Goal: Transaction & Acquisition: Book appointment/travel/reservation

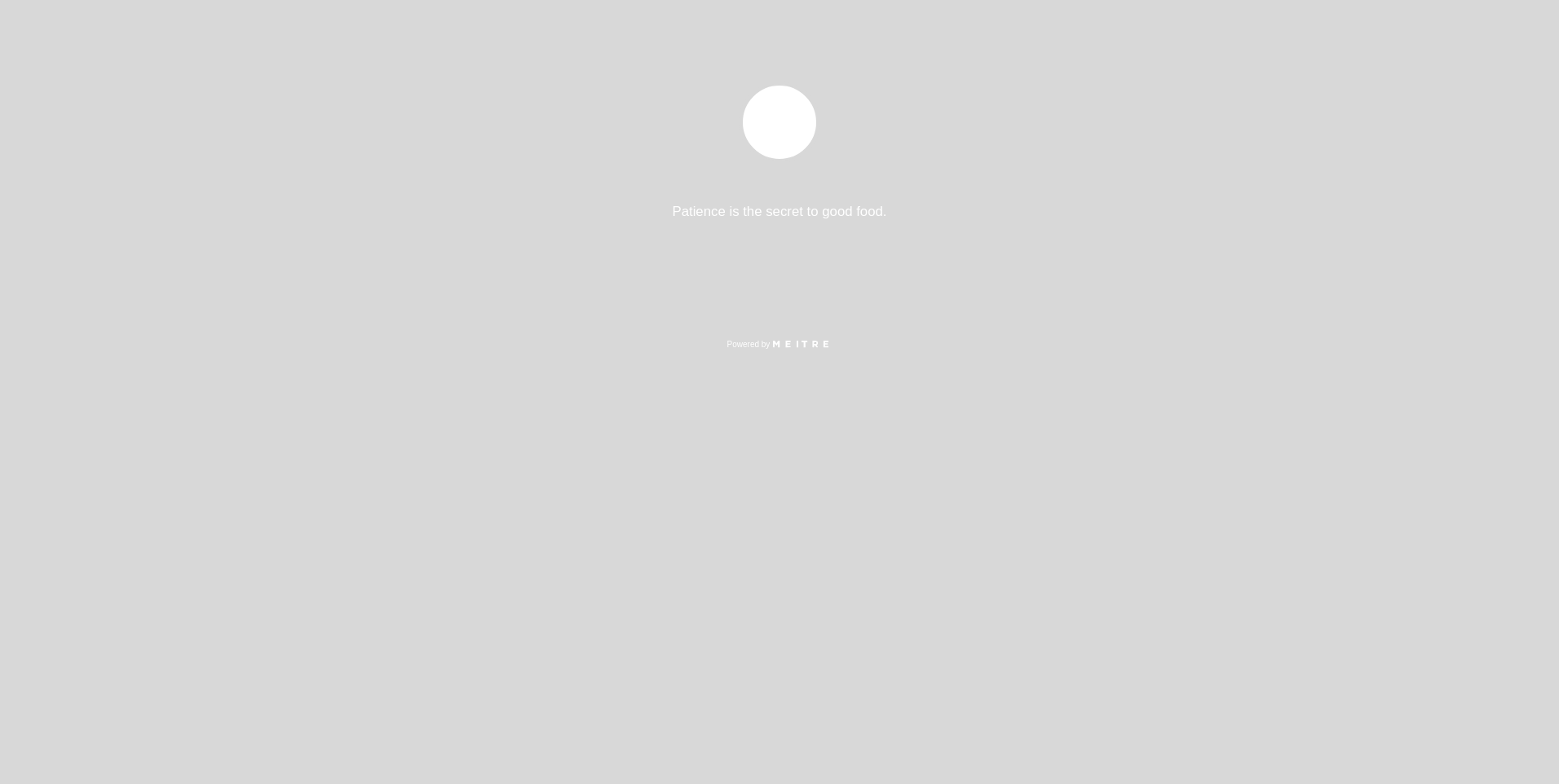
select select "es"
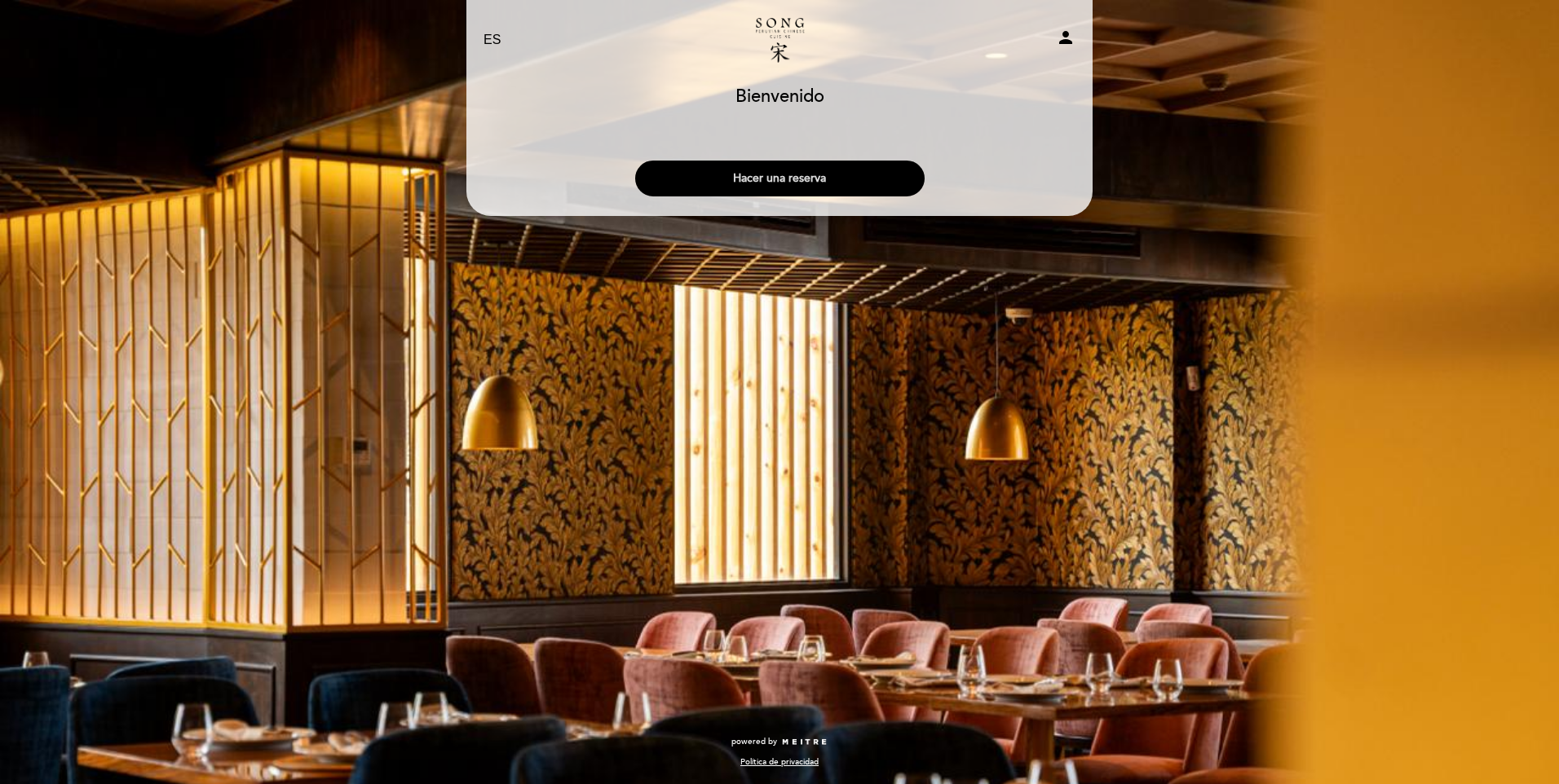
click at [812, 176] on button "Hacer una reserva" at bounding box center [780, 179] width 289 height 36
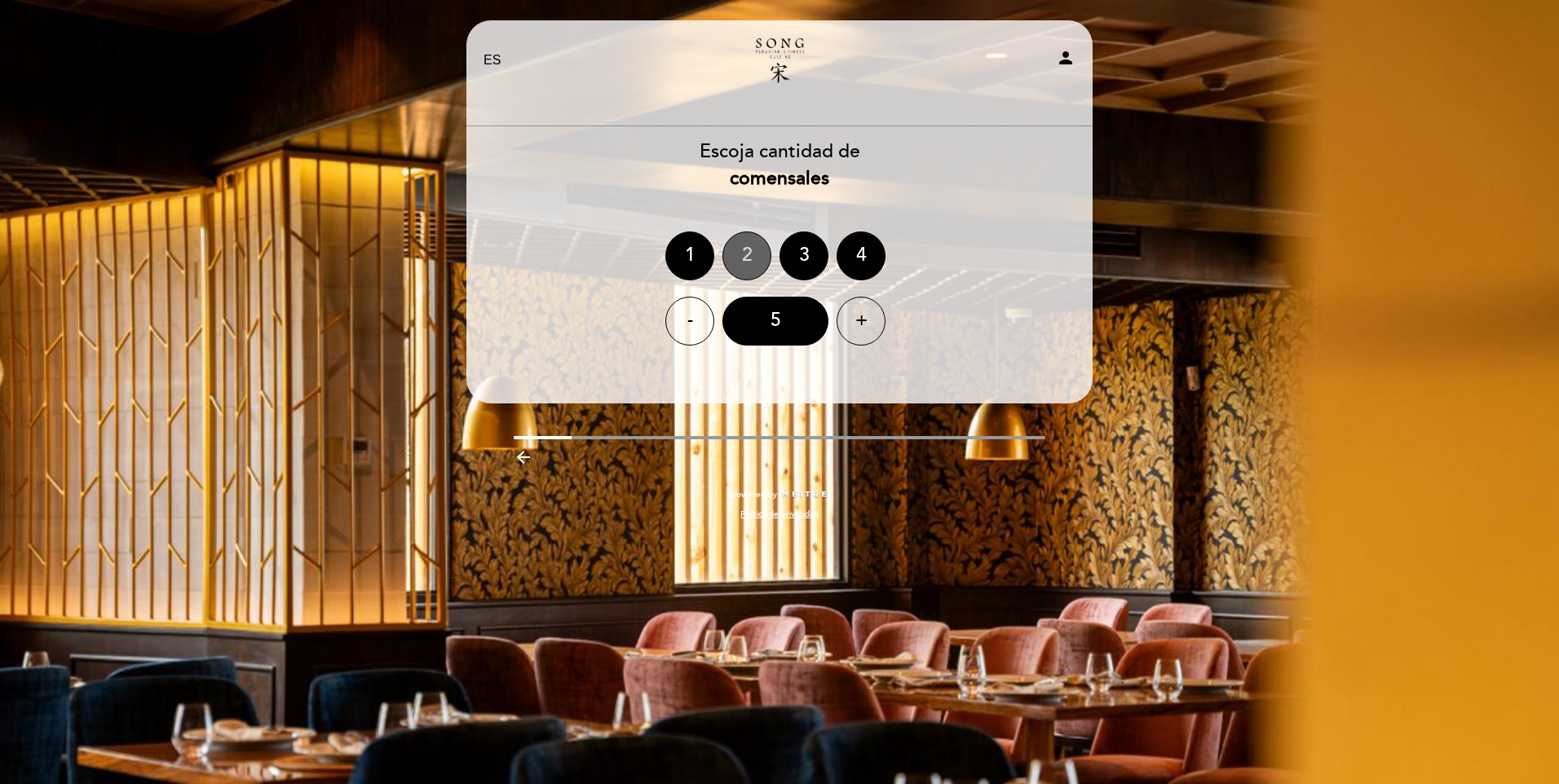
click at [751, 261] on div "2" at bounding box center [747, 256] width 49 height 49
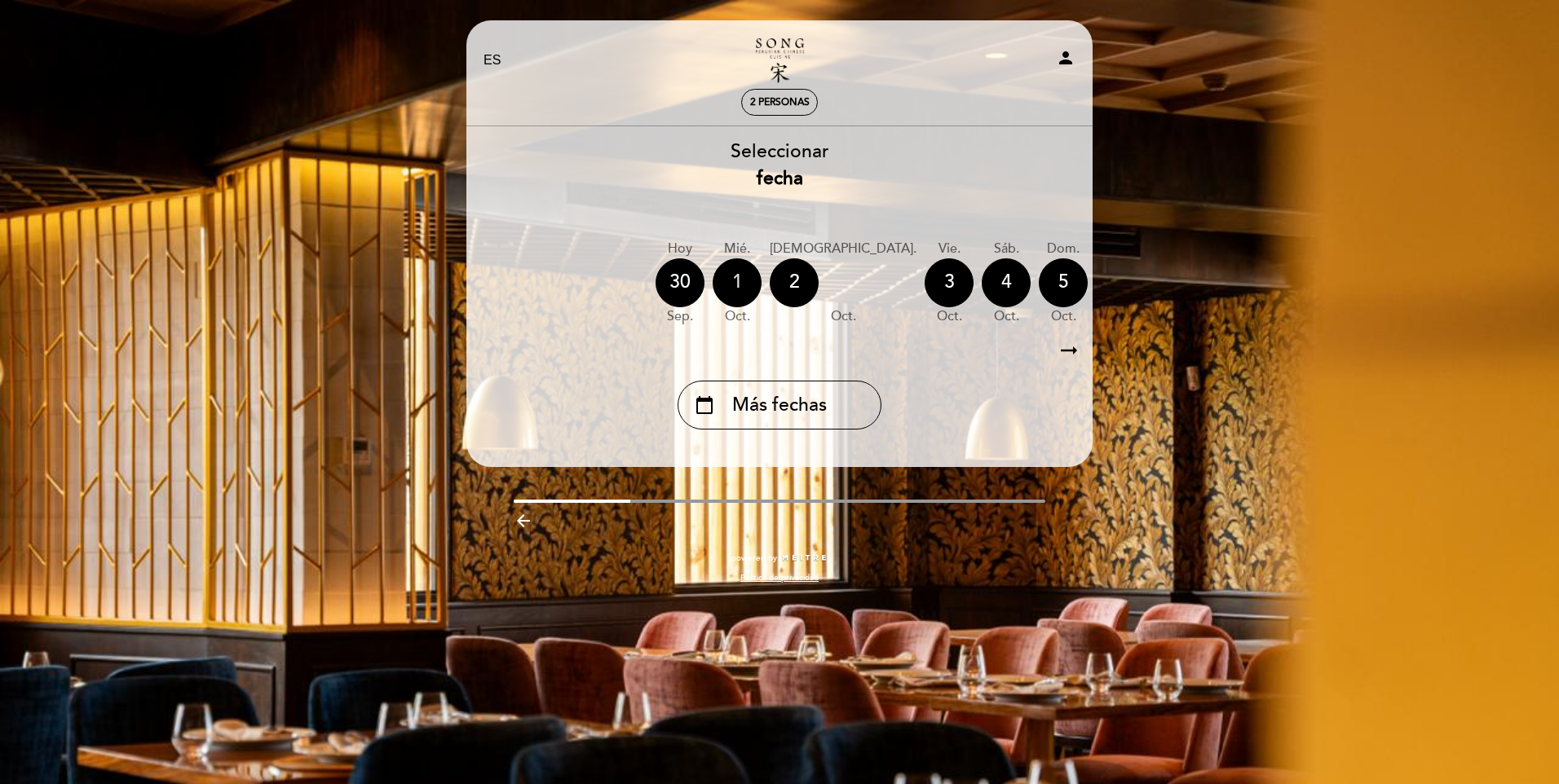
drag, startPoint x: 1032, startPoint y: 272, endPoint x: 741, endPoint y: 294, distance: 291.8
click at [741, 294] on div "[DATE] [DATE] [DATE] [DATE] [DATE] [DATE] [DATE] [DATE] [DATE] mié. oct." at bounding box center [780, 283] width 628 height 103
click at [1070, 351] on icon "arrow_right_alt" at bounding box center [1070, 350] width 25 height 35
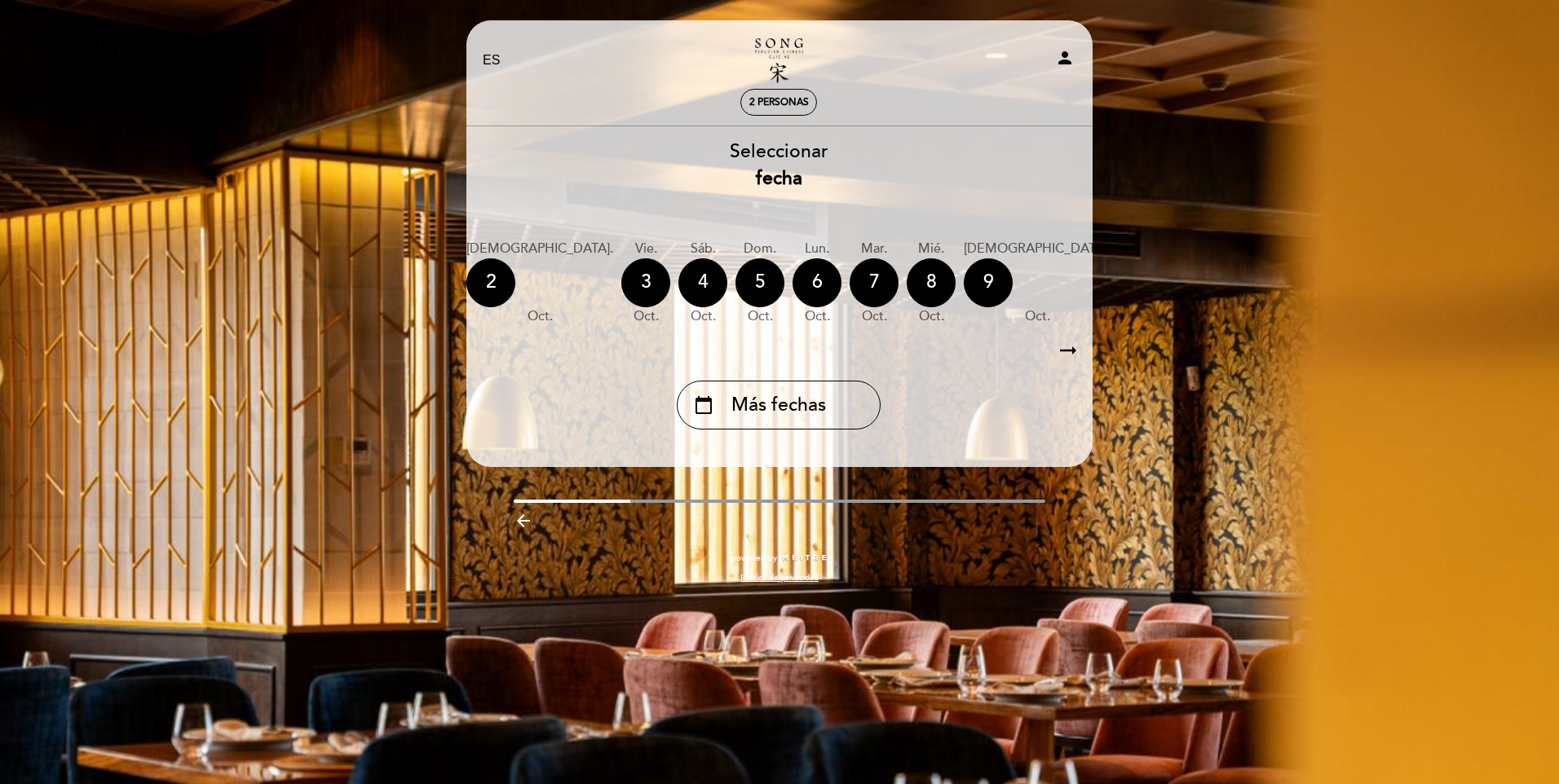
scroll to position [0, 476]
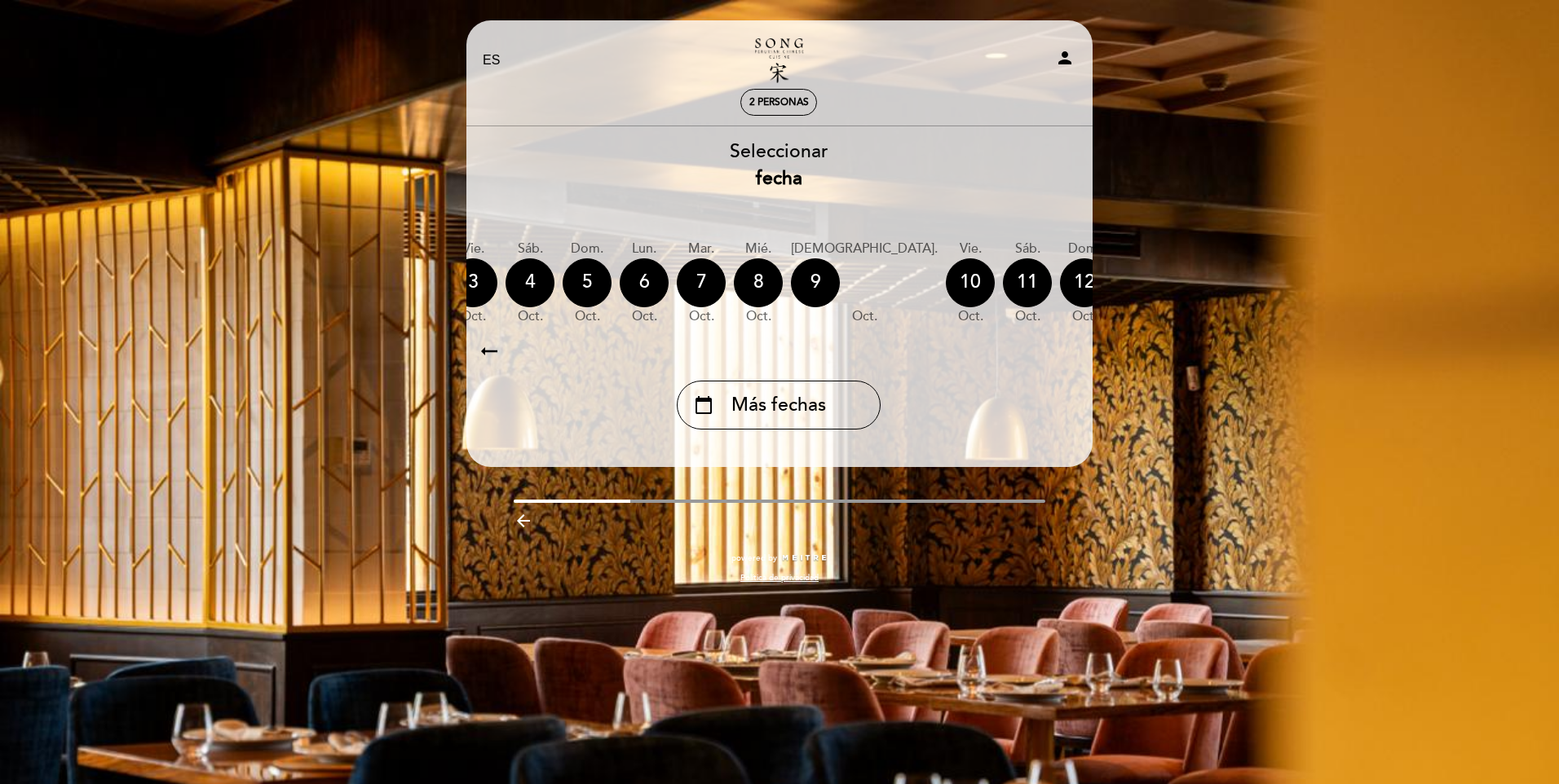
click at [1246, 280] on icon "calendar_today" at bounding box center [1256, 282] width 20 height 28
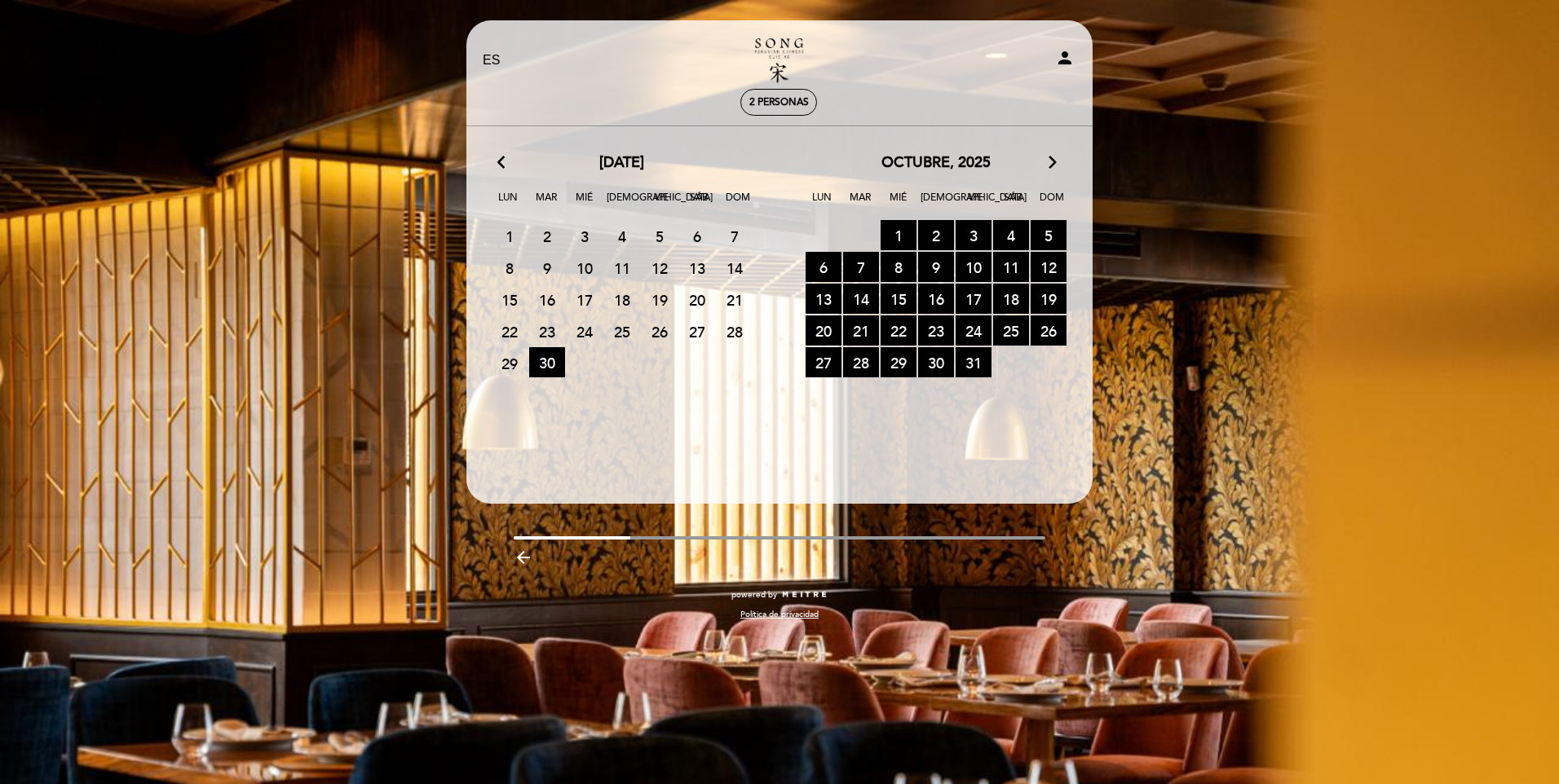
click at [1058, 158] on icon "arrow_forward_ios" at bounding box center [1053, 163] width 15 height 21
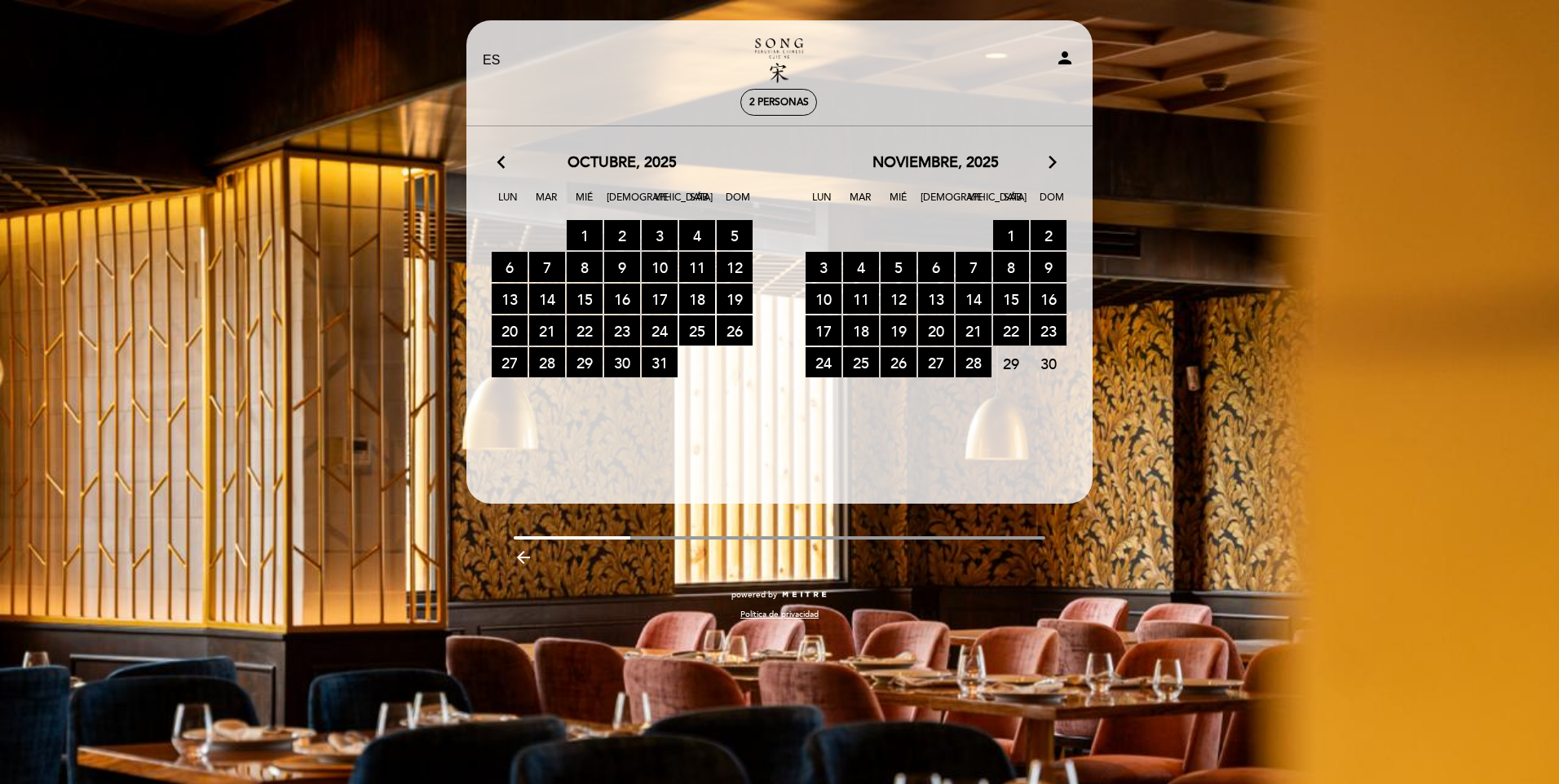
click at [1042, 366] on span "30" at bounding box center [1049, 363] width 36 height 30
click at [1052, 165] on icon "arrow_forward_ios" at bounding box center [1053, 163] width 15 height 21
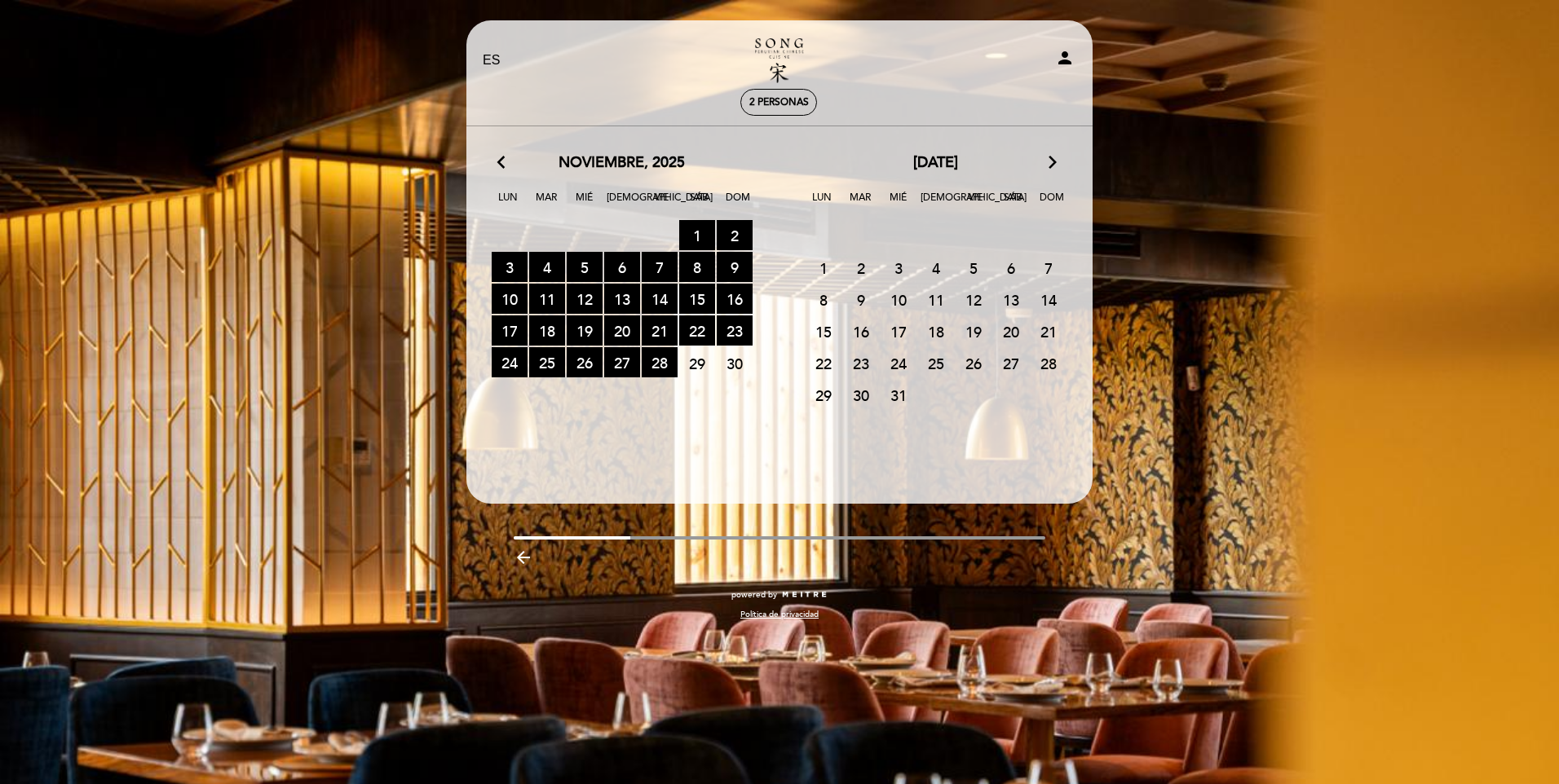
click at [726, 354] on span "30" at bounding box center [735, 363] width 36 height 30
click at [497, 160] on div "arrow_back_ios [DATE] arrow_forward_ios" at bounding box center [622, 163] width 314 height 21
click at [503, 160] on icon "arrow_back_ios" at bounding box center [505, 163] width 15 height 21
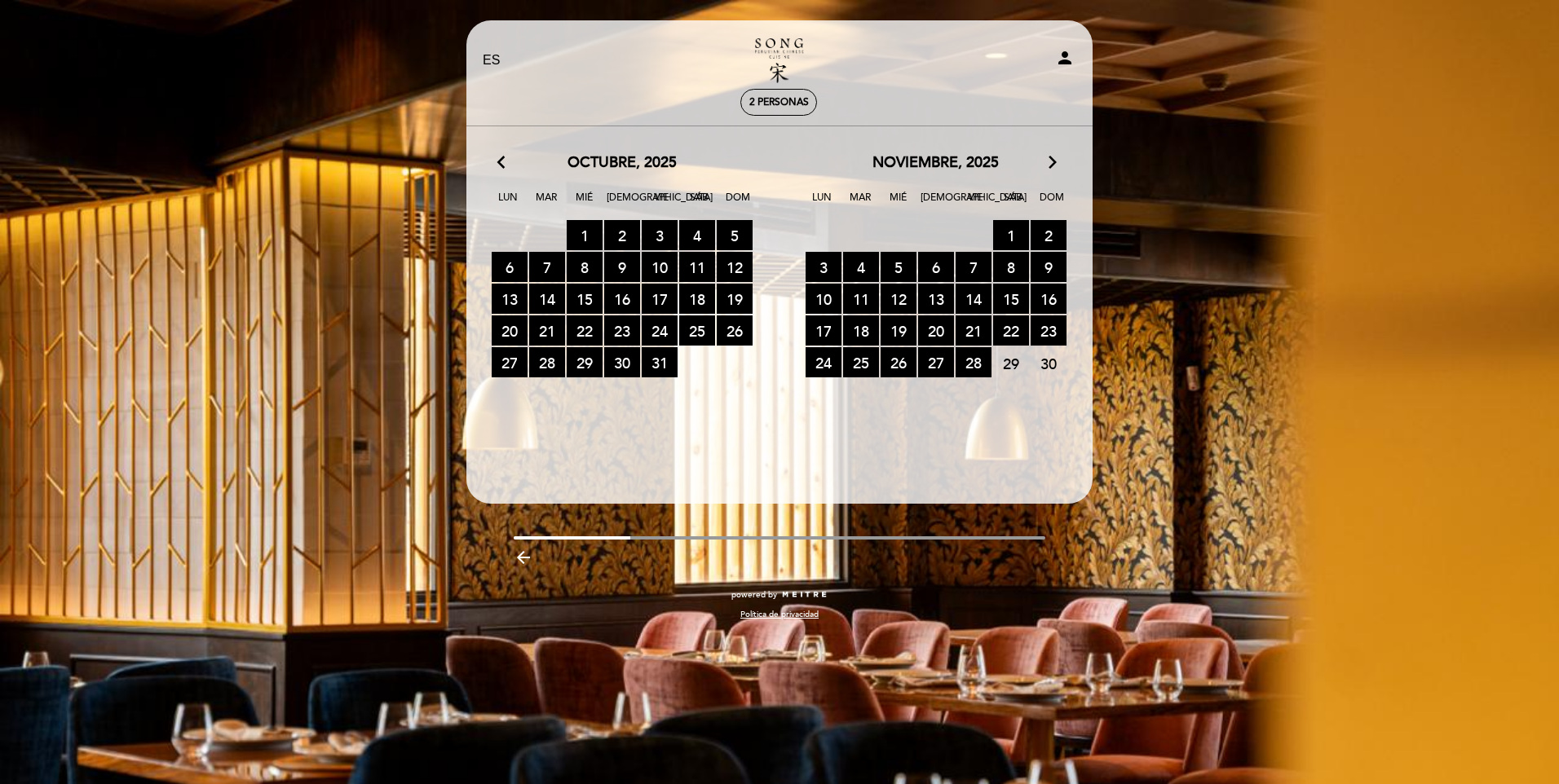
click at [1211, 112] on div "EN ES PT Song Peruvian Chinese Cuisine person 2 personas [GEOGRAPHIC_DATA] [GEO…" at bounding box center [780, 392] width 1559 height 784
